Goal: Task Accomplishment & Management: Use online tool/utility

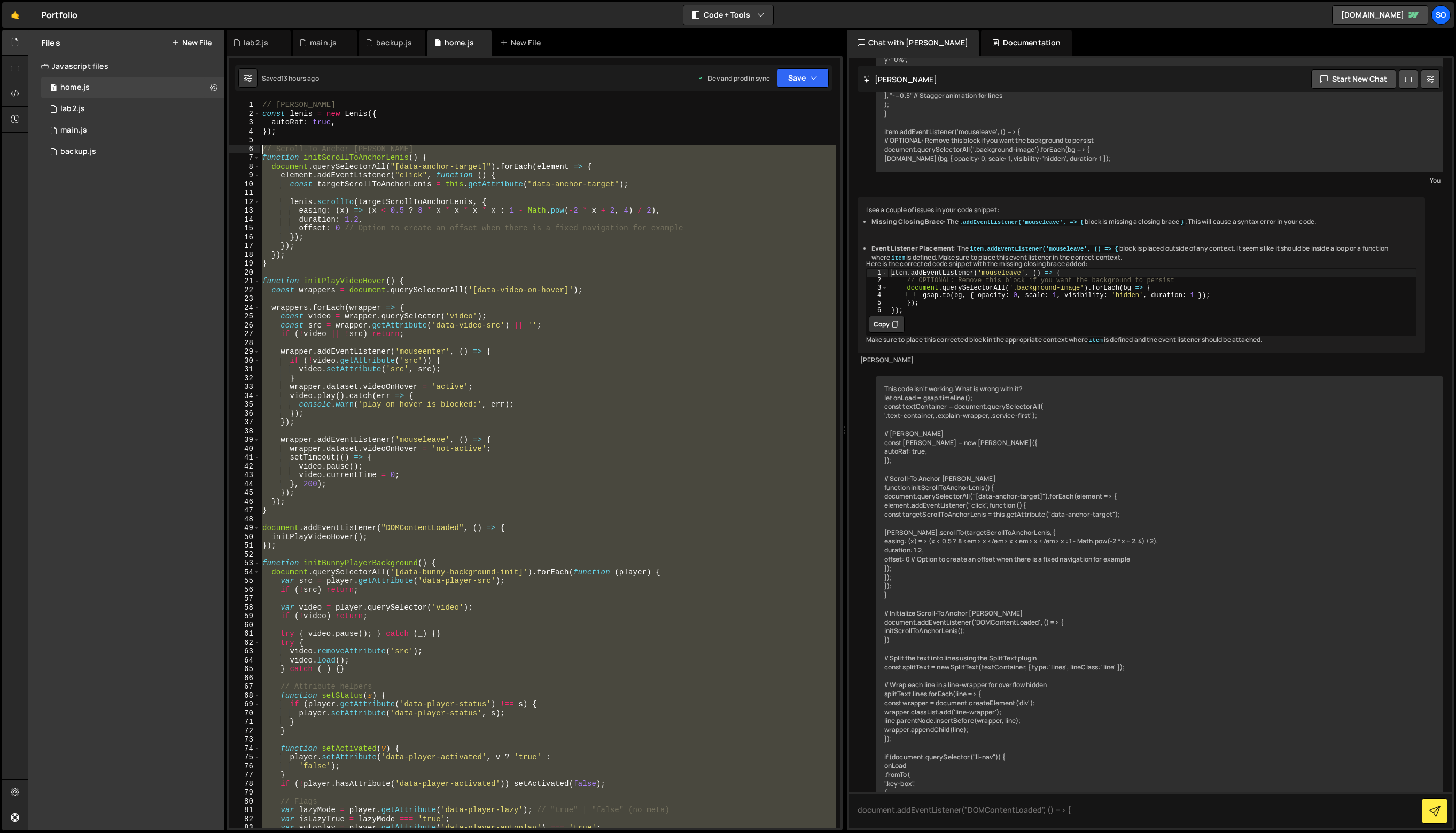
drag, startPoint x: 304, startPoint y: 796, endPoint x: 225, endPoint y: 149, distance: 651.8
click at [225, 149] on div "Files New File Javascript files 1 home.js 0 1 lab2.js 0 1 main.js 0 0 backup.js" at bounding box center [741, 430] width 1428 height 801
click at [317, 113] on div "// [PERSON_NAME] const [PERSON_NAME] = new [PERSON_NAME] ({ autoRaf : true , })…" at bounding box center [547, 473] width 576 height 745
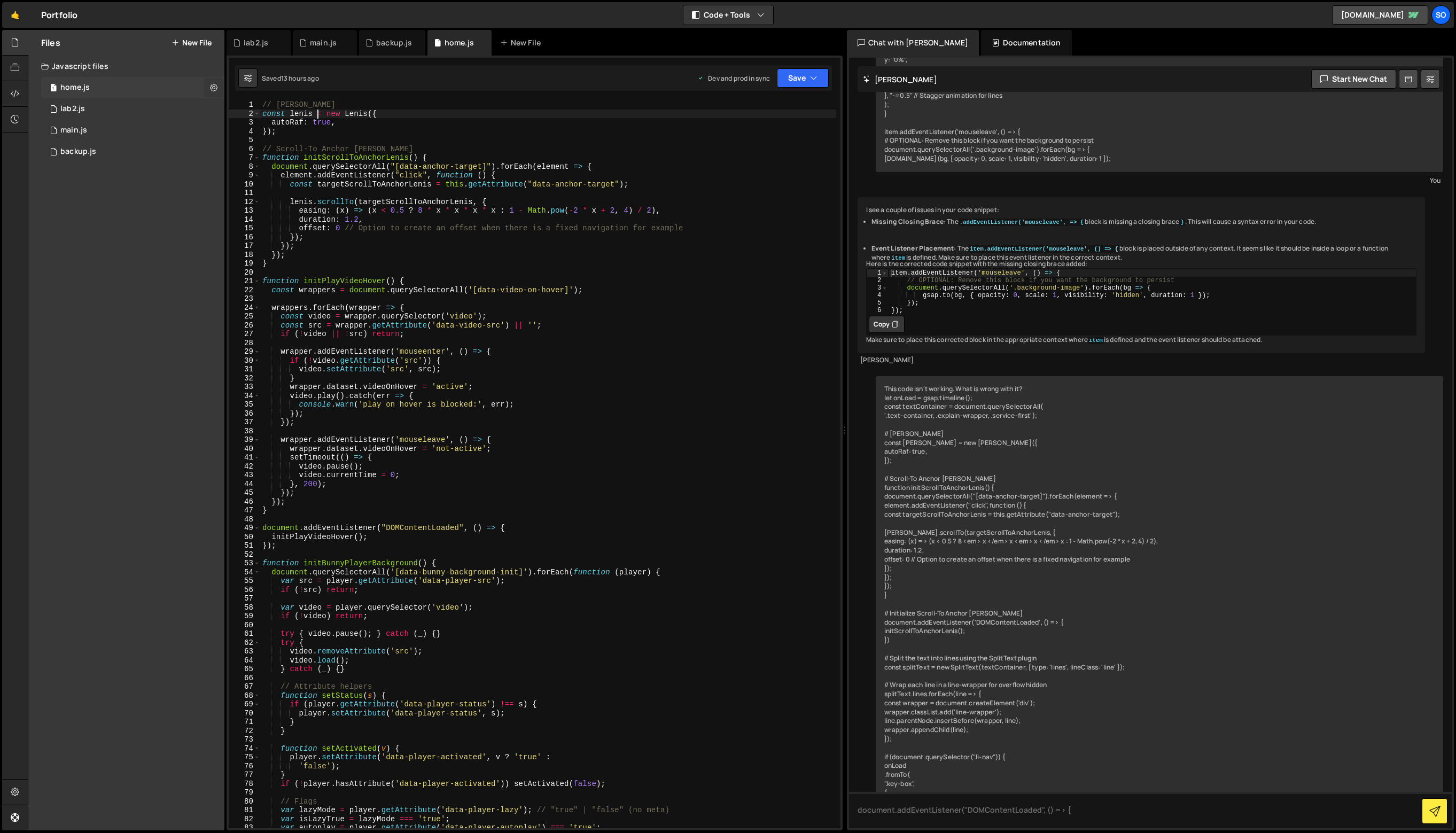
click at [211, 85] on icon at bounding box center [214, 87] width 7 height 10
click at [211, 86] on icon at bounding box center [214, 87] width 7 height 10
click at [124, 90] on div "1 home.js 0" at bounding box center [132, 87] width 183 height 22
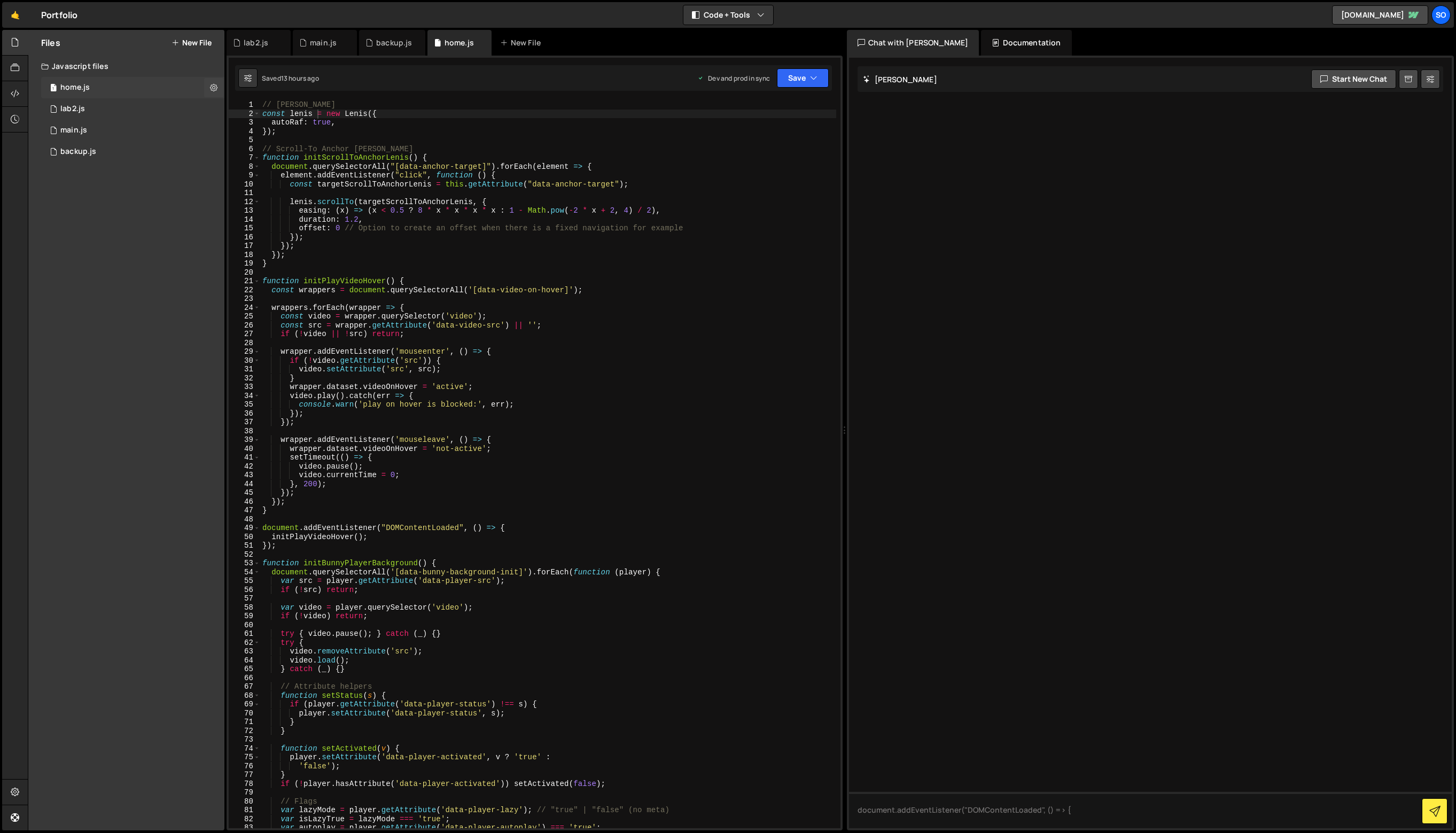
click at [124, 90] on div "1 home.js 0" at bounding box center [132, 87] width 183 height 22
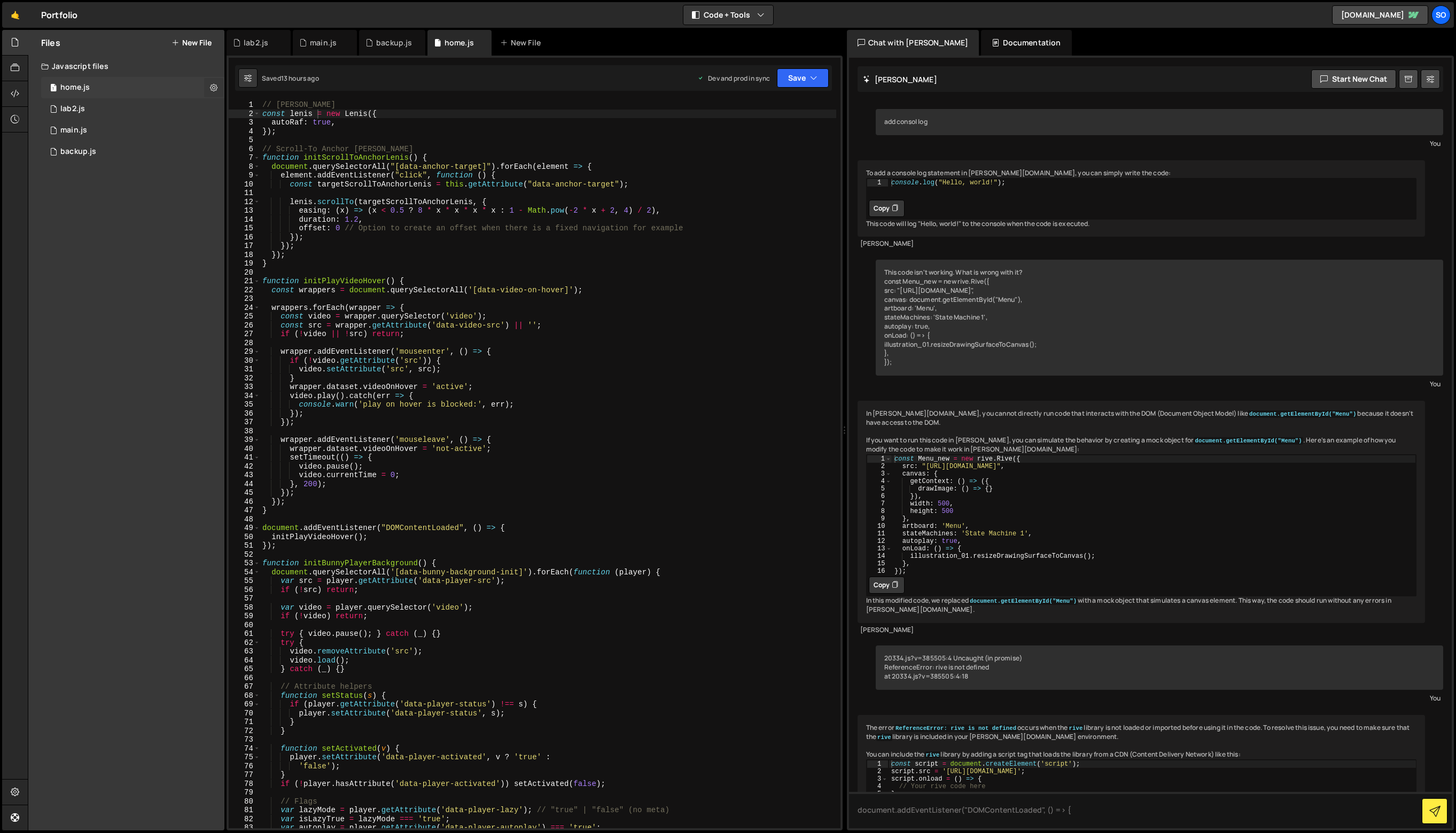
click at [211, 87] on icon at bounding box center [214, 87] width 7 height 10
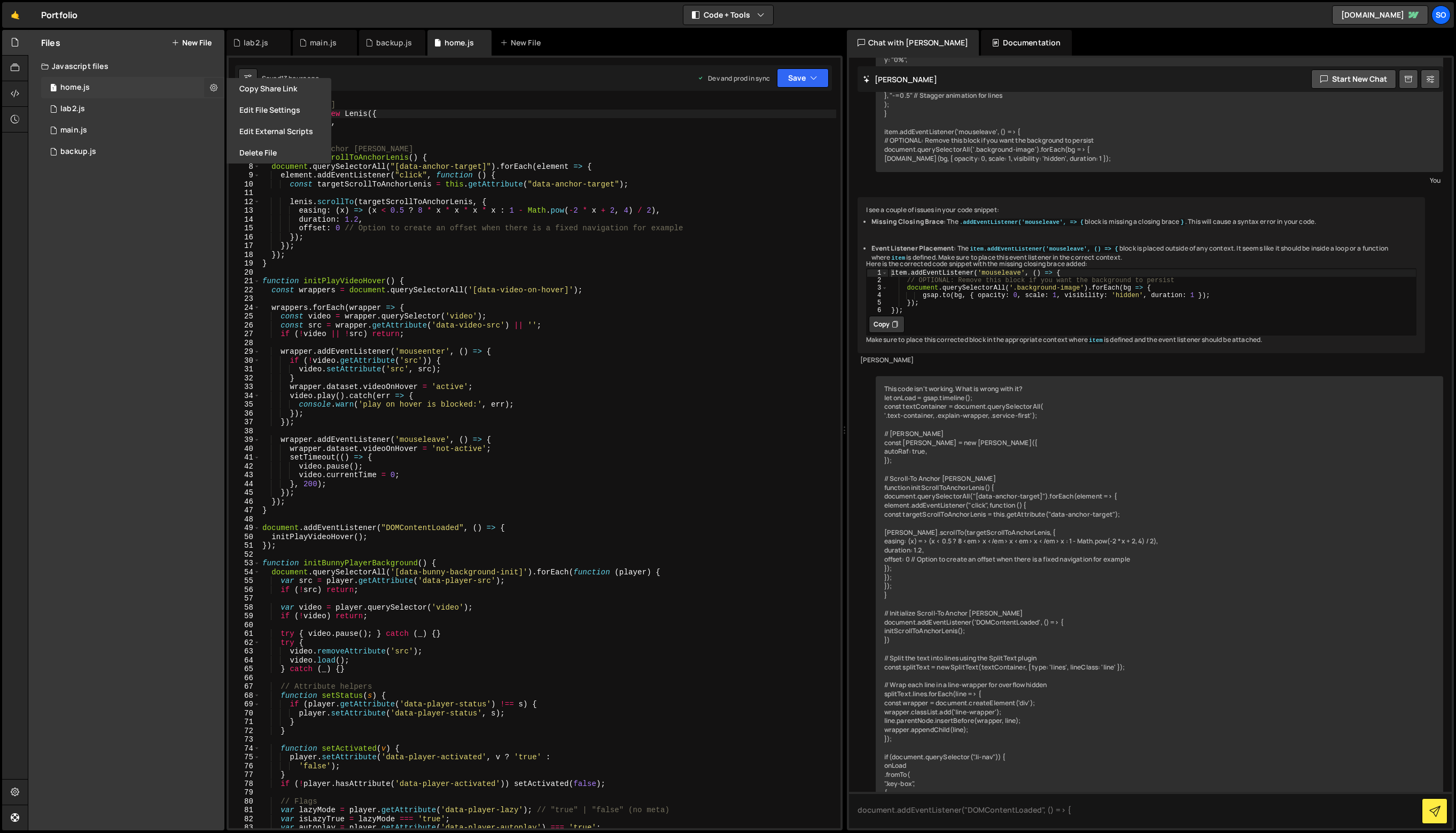
click at [216, 85] on icon at bounding box center [214, 87] width 7 height 10
click at [84, 76] on div "Javascript files" at bounding box center [126, 66] width 196 height 22
click at [0, 0] on icon at bounding box center [0, 0] width 0 height 0
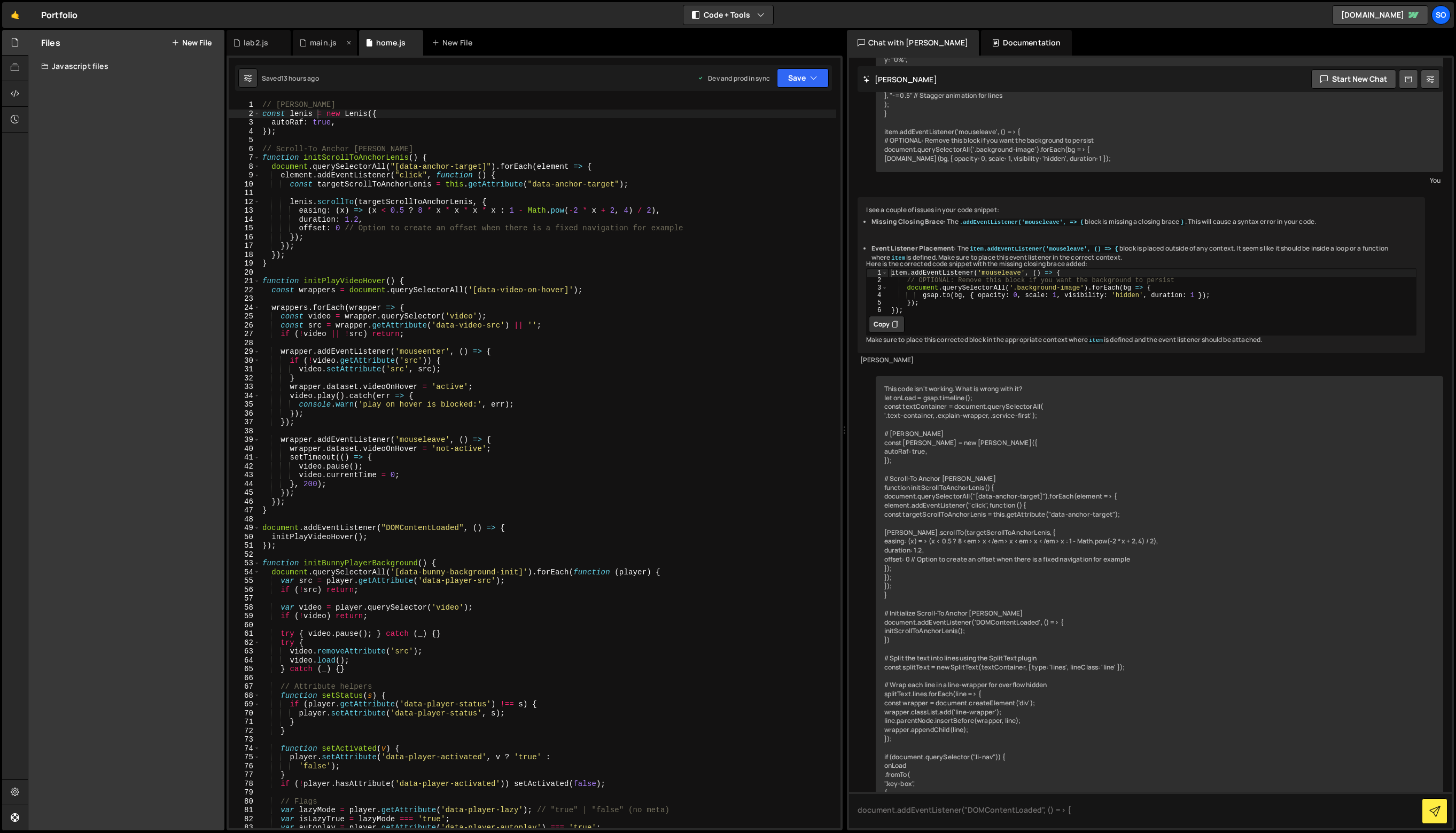
click at [349, 42] on icon at bounding box center [349, 43] width 7 height 10
click at [262, 40] on div "lab2.js" at bounding box center [255, 43] width 25 height 10
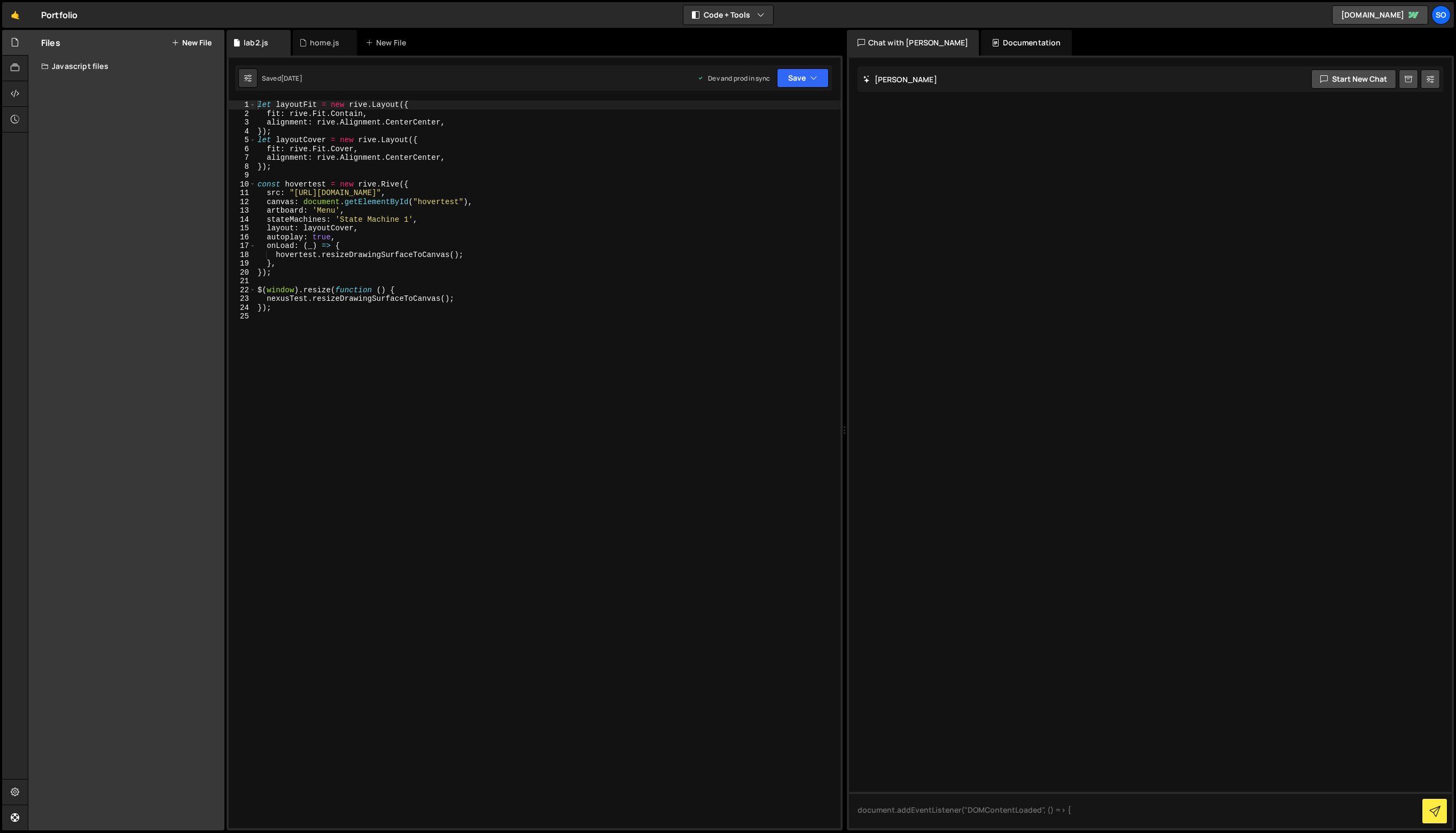
click at [74, 72] on div "Javascript files" at bounding box center [126, 66] width 196 height 22
click at [93, 87] on div "1 home.js 0" at bounding box center [134, 87] width 187 height 22
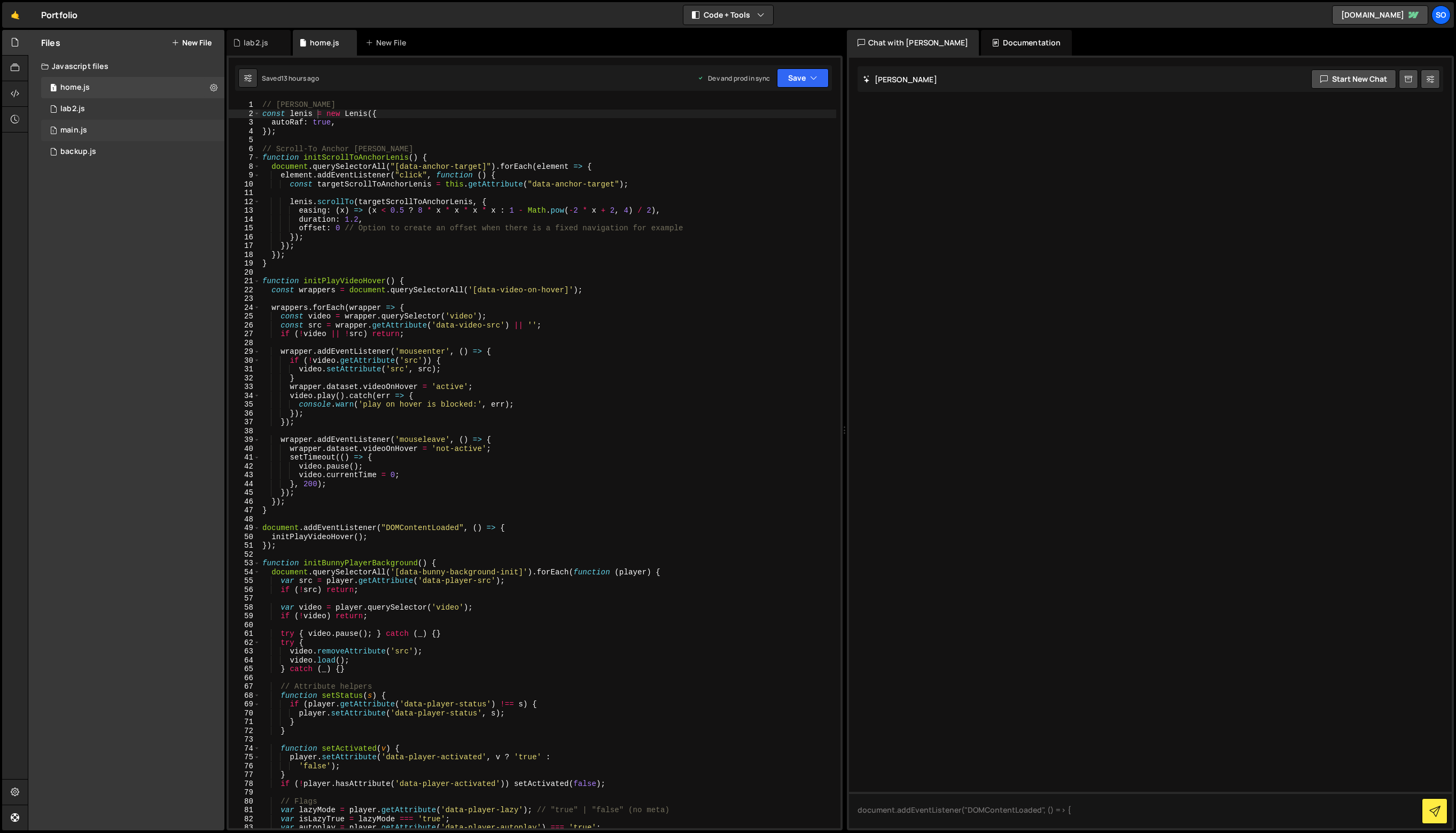
click at [80, 125] on div "main.js" at bounding box center [74, 130] width 27 height 10
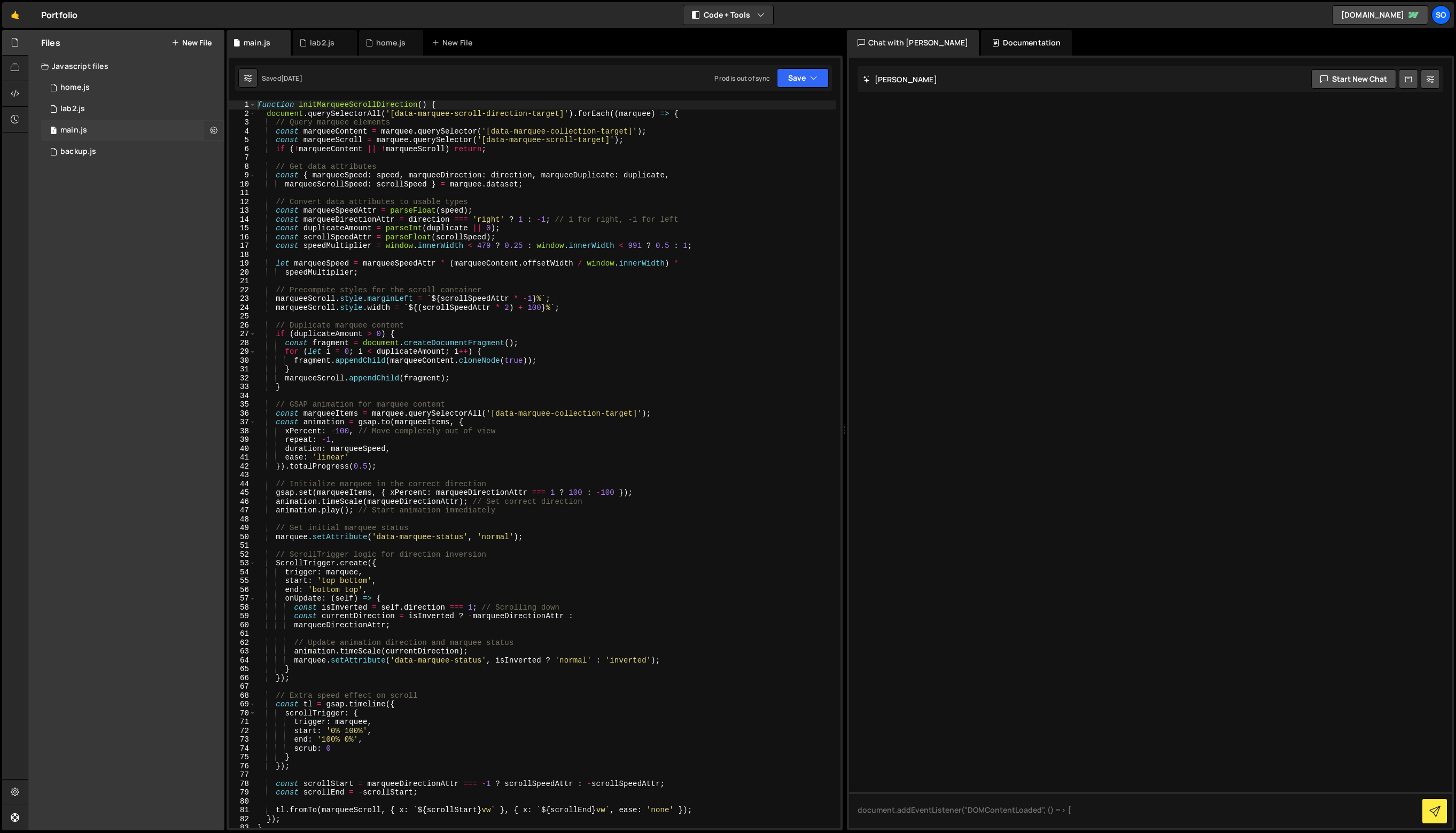
click at [218, 133] on button at bounding box center [214, 131] width 19 height 19
click at [272, 152] on button "Edit File Settings" at bounding box center [279, 152] width 105 height 22
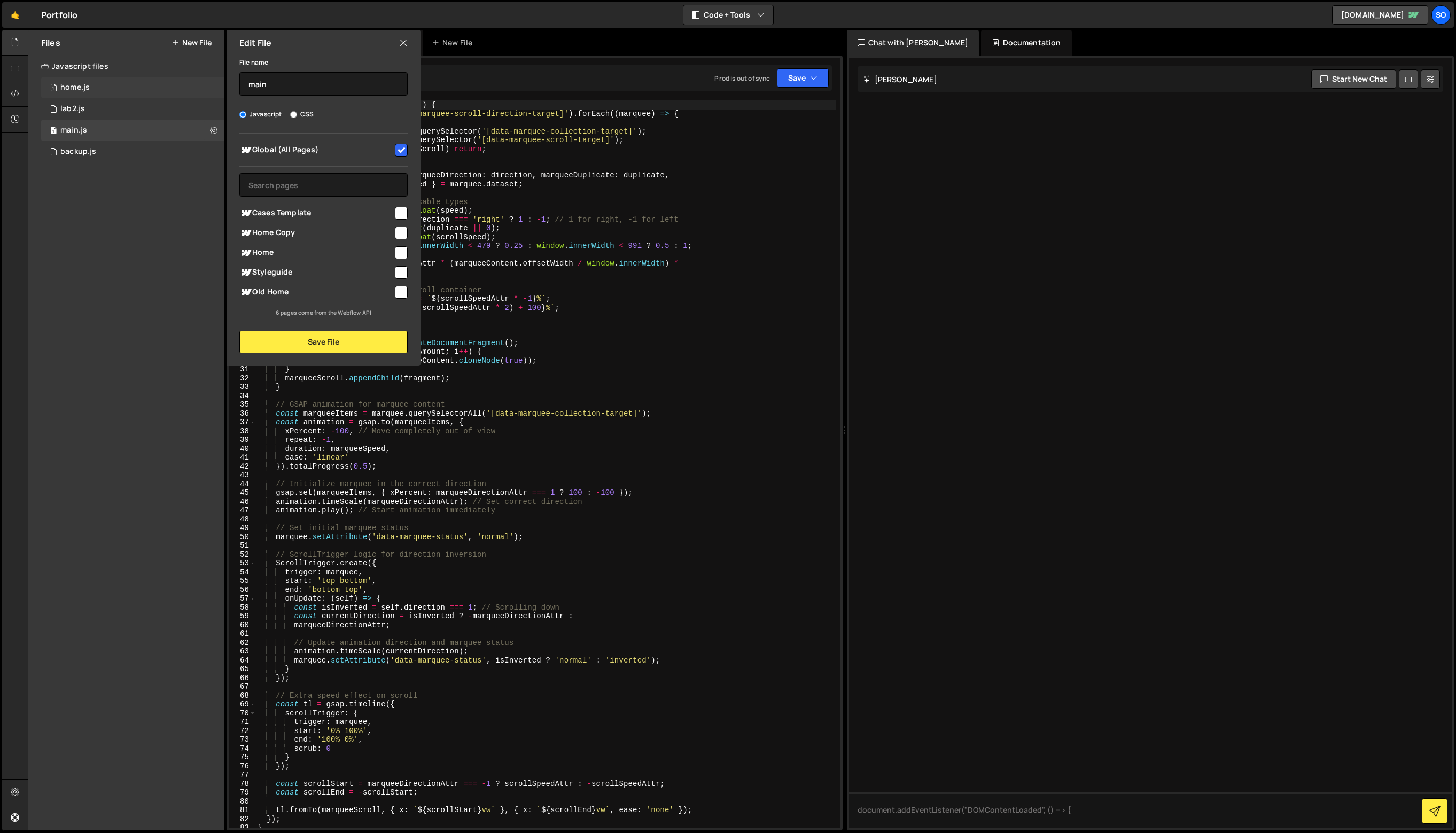
click at [102, 87] on div "1 home.js 0" at bounding box center [134, 87] width 187 height 22
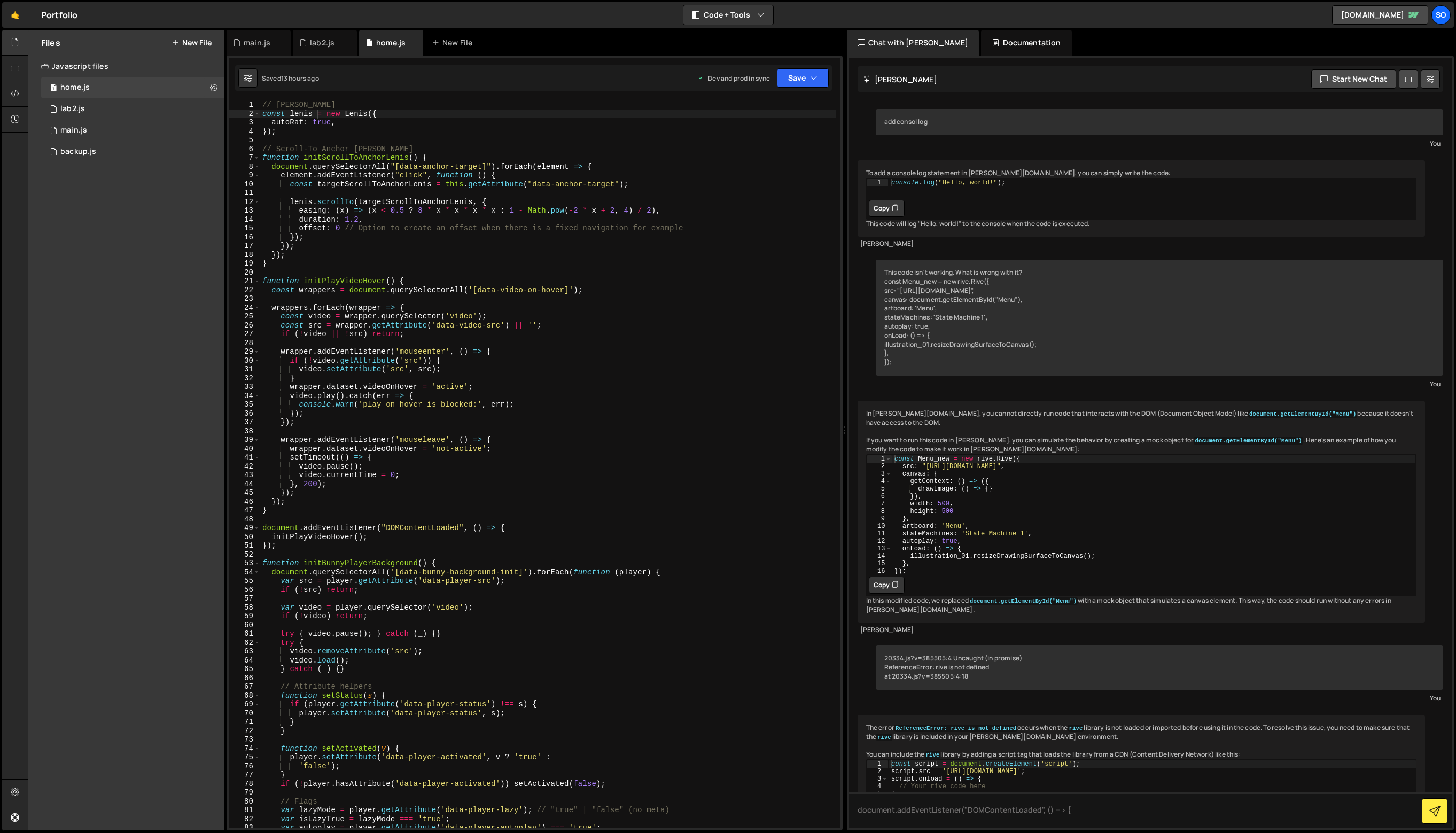
scroll to position [29907, 0]
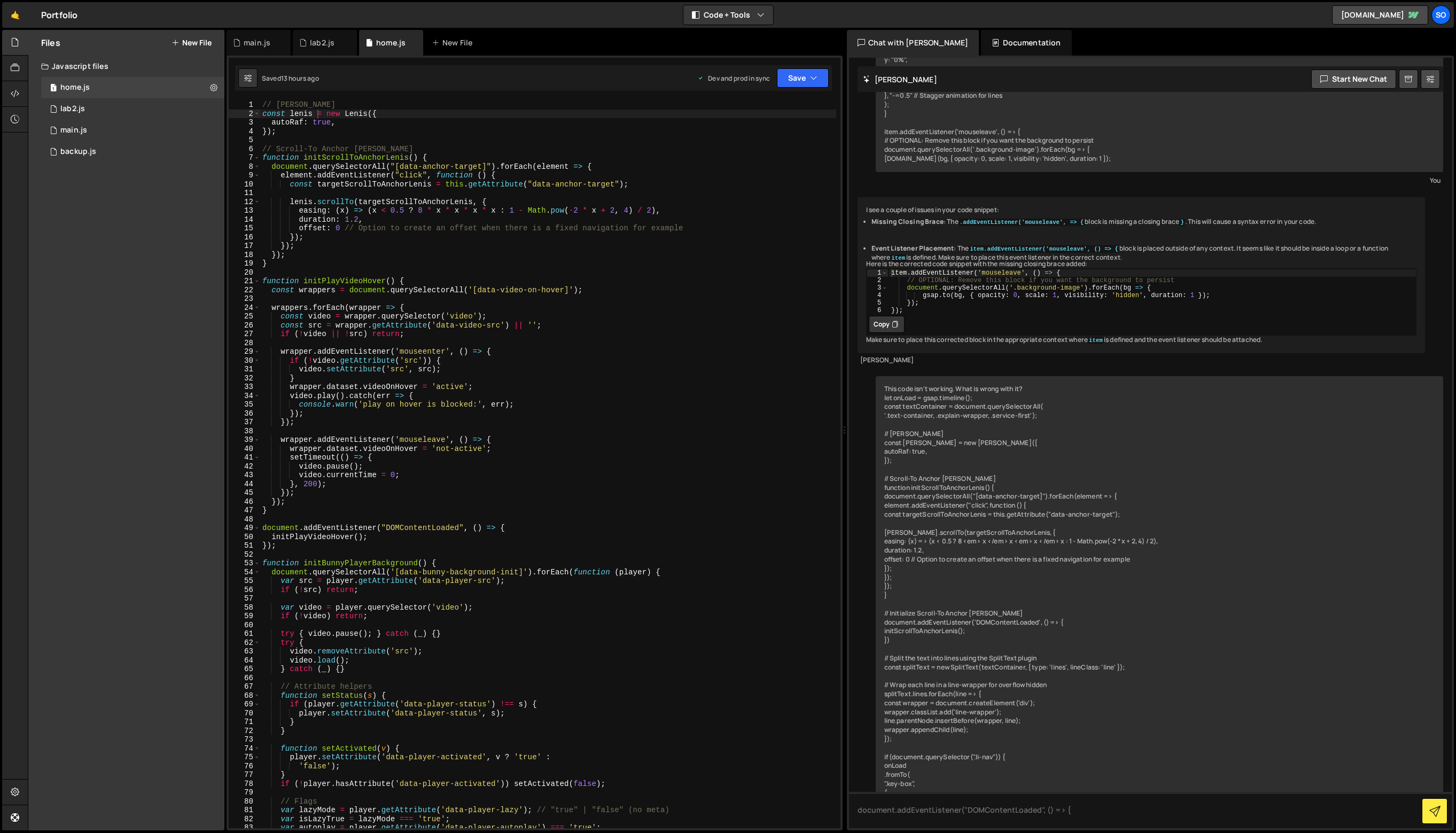
click at [358, 134] on div "// [PERSON_NAME] const [PERSON_NAME] = new [PERSON_NAME] ({ autoRaf : true , })…" at bounding box center [547, 473] width 576 height 745
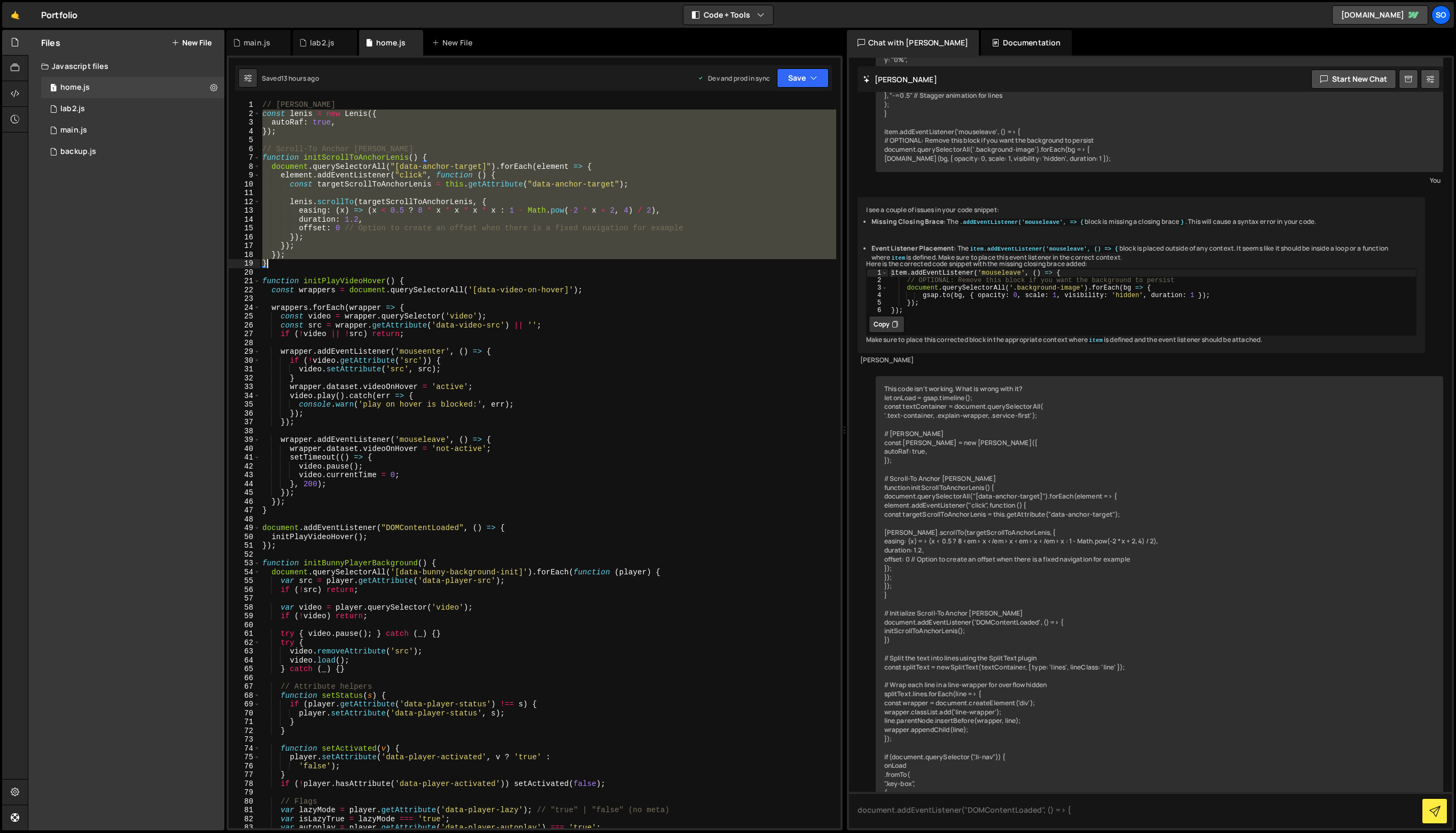
drag, startPoint x: 263, startPoint y: 113, endPoint x: 334, endPoint y: 259, distance: 162.3
click at [334, 259] on div "// [PERSON_NAME] const [PERSON_NAME] = new [PERSON_NAME] ({ autoRaf : true , })…" at bounding box center [547, 473] width 576 height 745
click at [335, 260] on div "// [PERSON_NAME] const [PERSON_NAME] = new [PERSON_NAME] ({ autoRaf : true , })…" at bounding box center [547, 473] width 576 height 745
drag, startPoint x: 296, startPoint y: 257, endPoint x: 237, endPoint y: 113, distance: 155.6
click at [237, 113] on div "} 1 2 3 4 5 6 7 8 9 10 11 12 13 14 15 16 17 18 19 20 21 22 23 24 25 26 27 28 29…" at bounding box center [534, 464] width 612 height 728
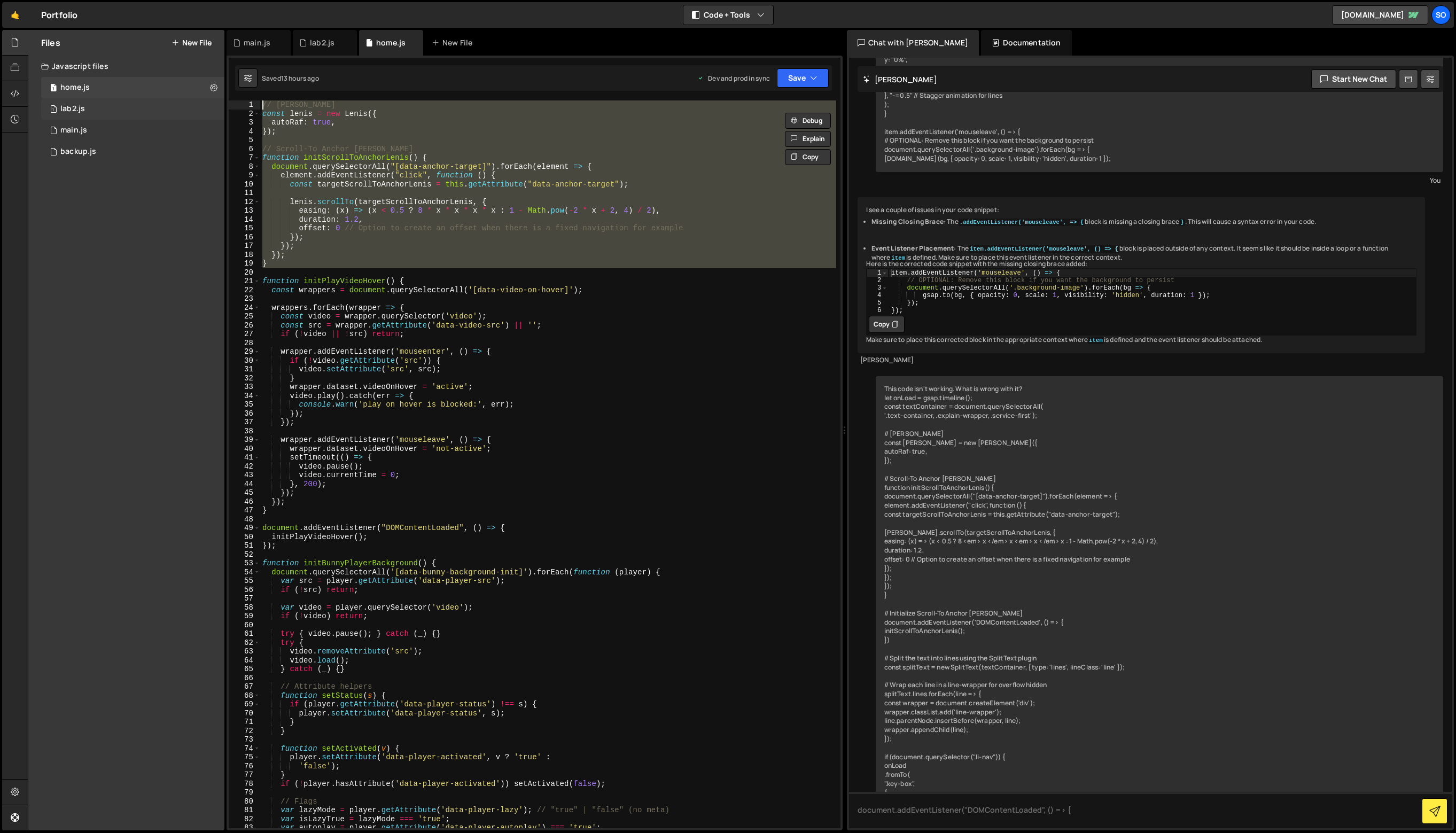
drag, startPoint x: 303, startPoint y: 268, endPoint x: 211, endPoint y: 106, distance: 186.3
click at [211, 106] on div "Files New File Javascript files 1 home.js 0 1 lab2.js 0 1 main.js 0 0 backup.js" at bounding box center [741, 430] width 1428 height 801
type textarea "// [PERSON_NAME] const [PERSON_NAME] = new [PERSON_NAME]({"
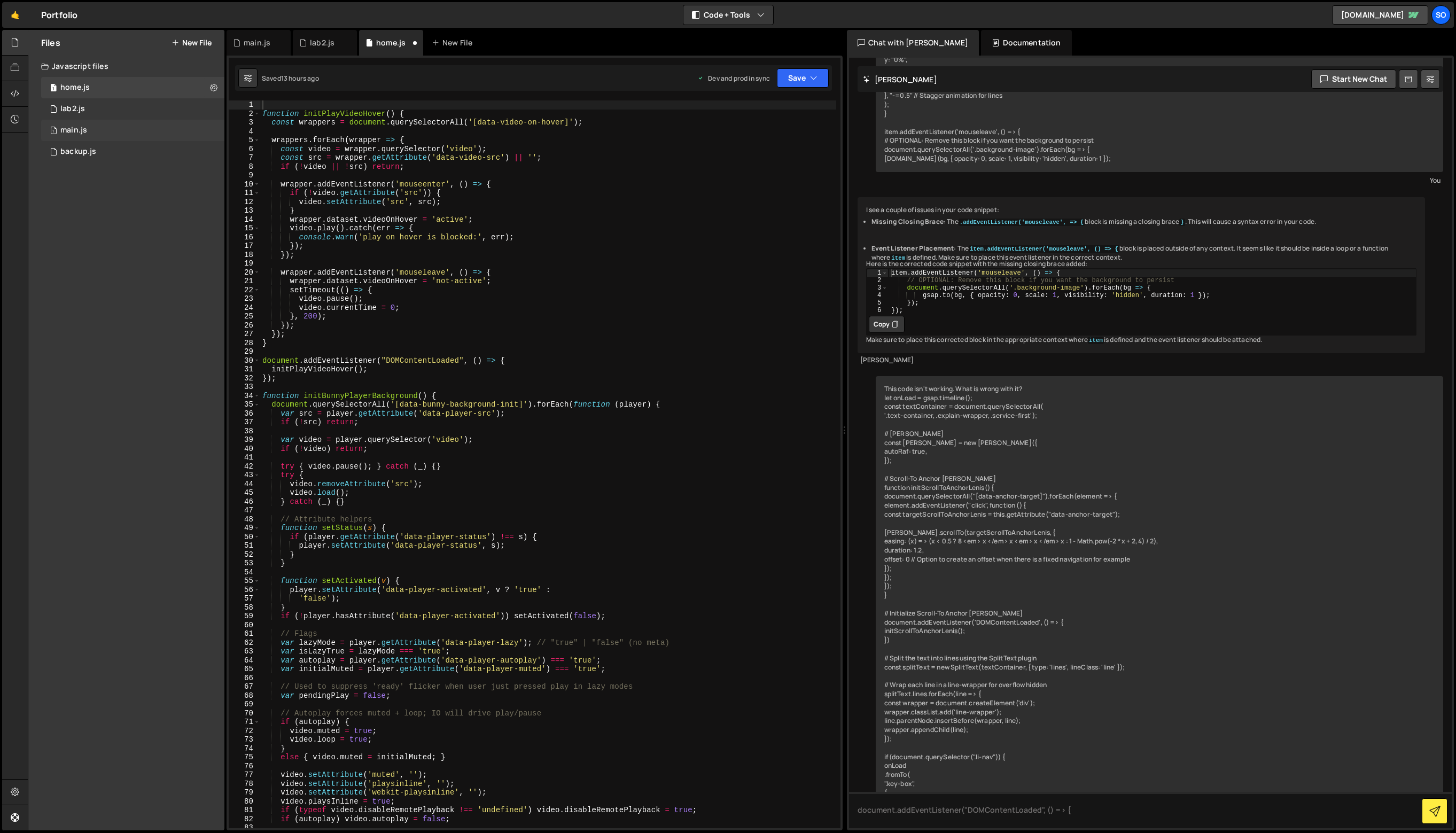
click at [108, 135] on div "1 main.js 0" at bounding box center [134, 130] width 187 height 22
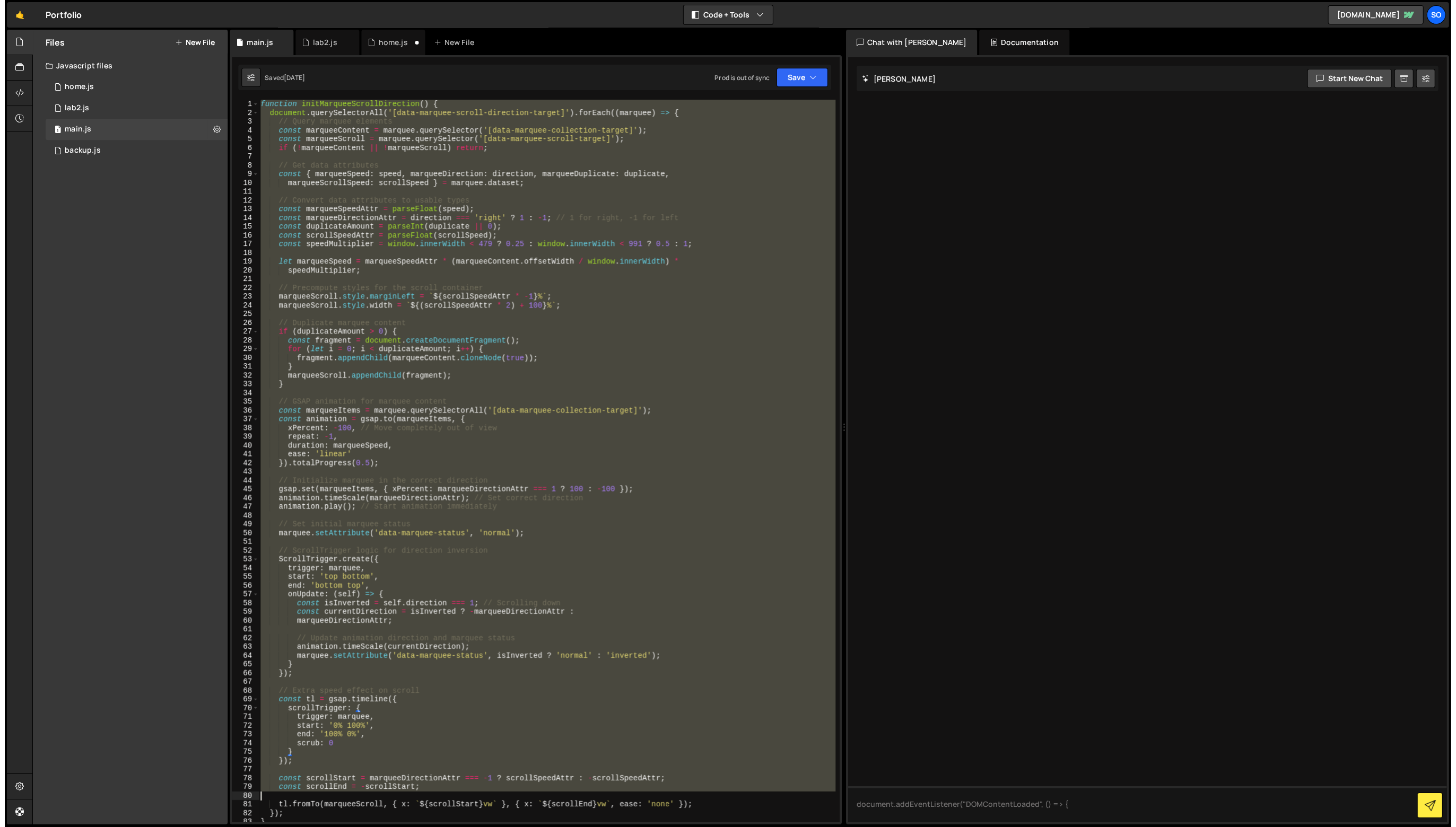
scroll to position [56, 0]
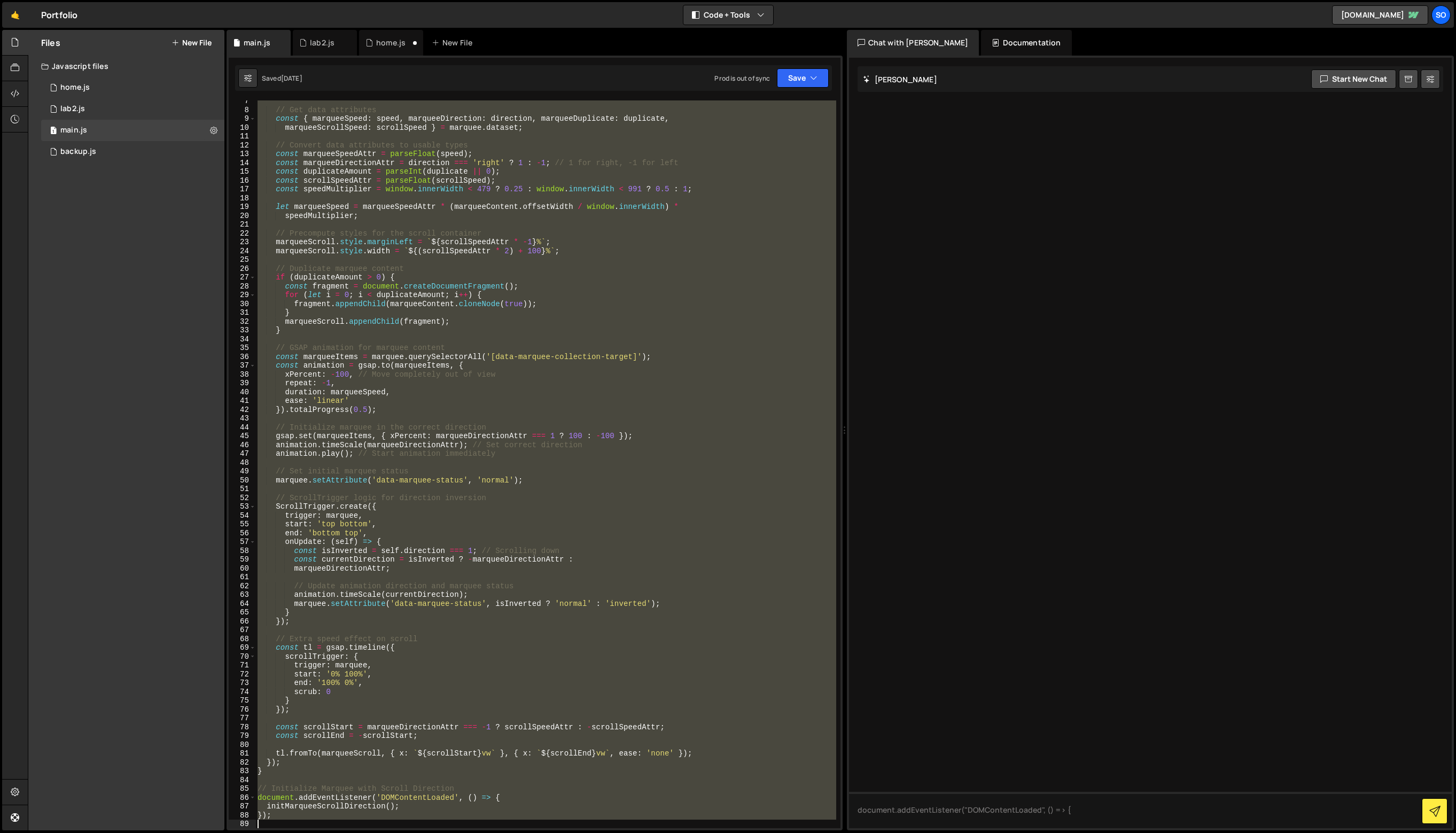
drag, startPoint x: 258, startPoint y: 103, endPoint x: 318, endPoint y: 885, distance: 784.3
click at [318, 832] on html "Projects [GEOGRAPHIC_DATA] Blog so Projects Your Teams Invite team member Accou…" at bounding box center [728, 416] width 1456 height 833
type textarea "});"
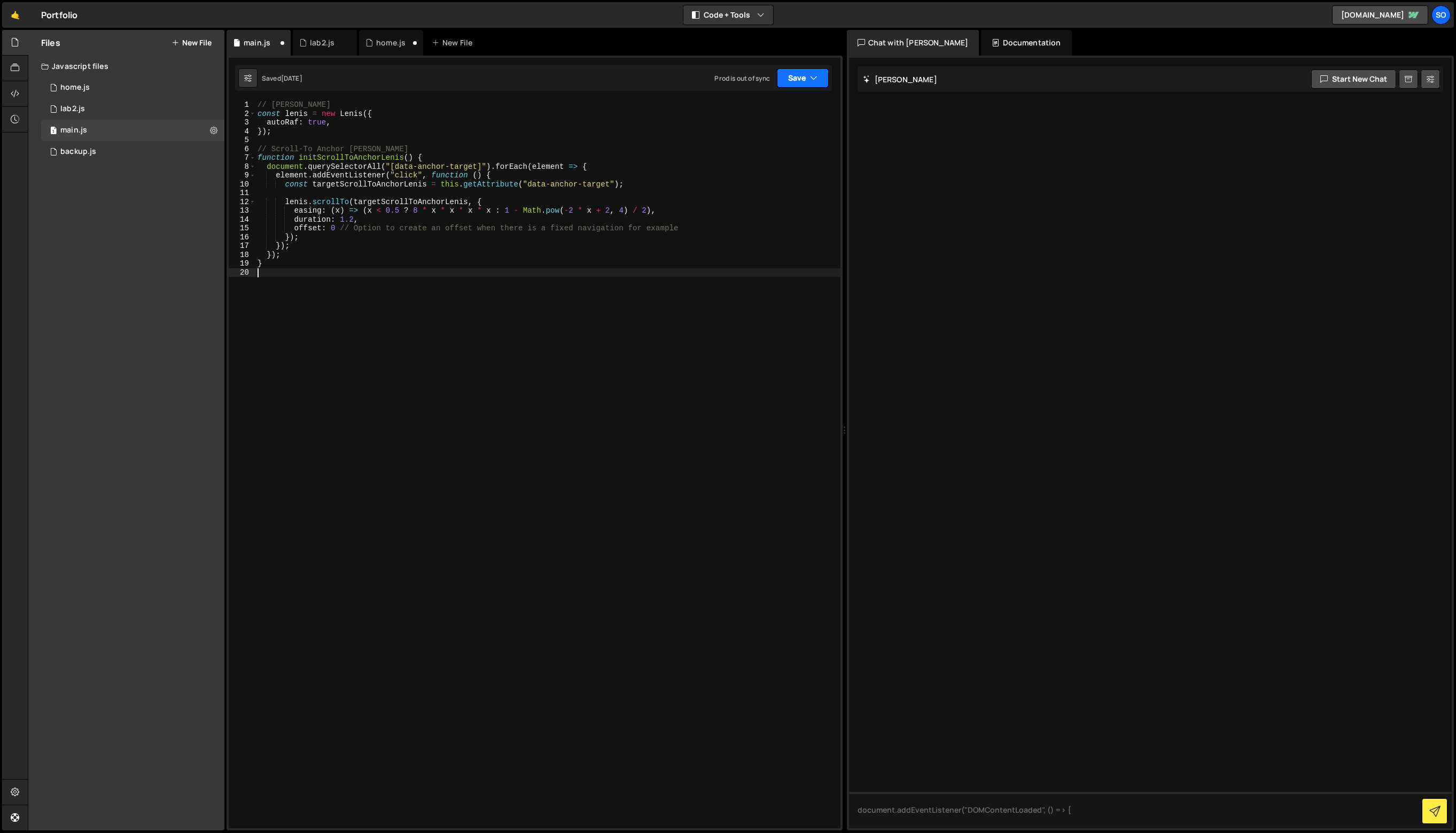
click at [804, 85] on button "Save" at bounding box center [802, 78] width 52 height 19
click at [797, 113] on div "Saved [DATE]" at bounding box center [766, 116] width 111 height 13
click at [790, 74] on button "Save" at bounding box center [802, 78] width 52 height 19
click at [781, 143] on div "Save to Production S" at bounding box center [766, 139] width 111 height 10
